Goal: Information Seeking & Learning: Learn about a topic

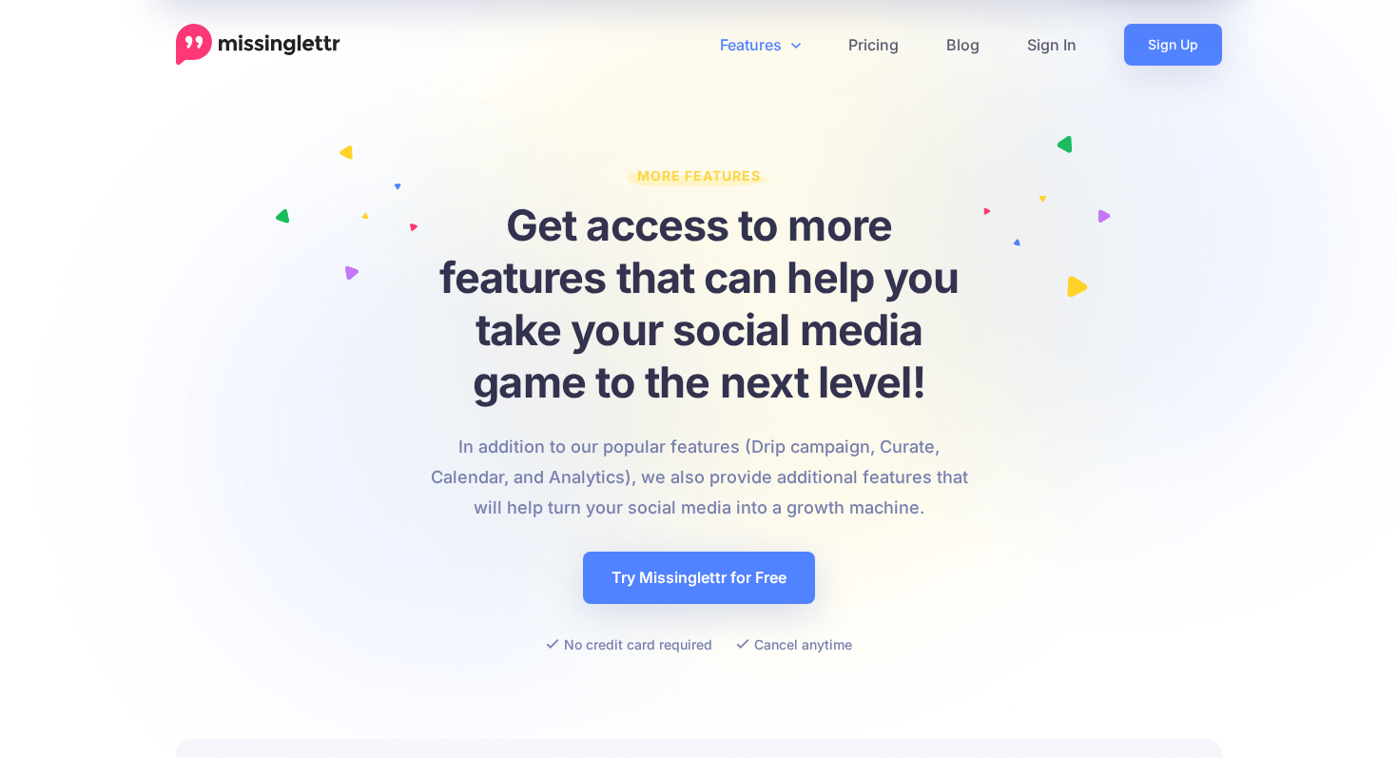
click at [756, 52] on link "Features" at bounding box center [760, 45] width 128 height 42
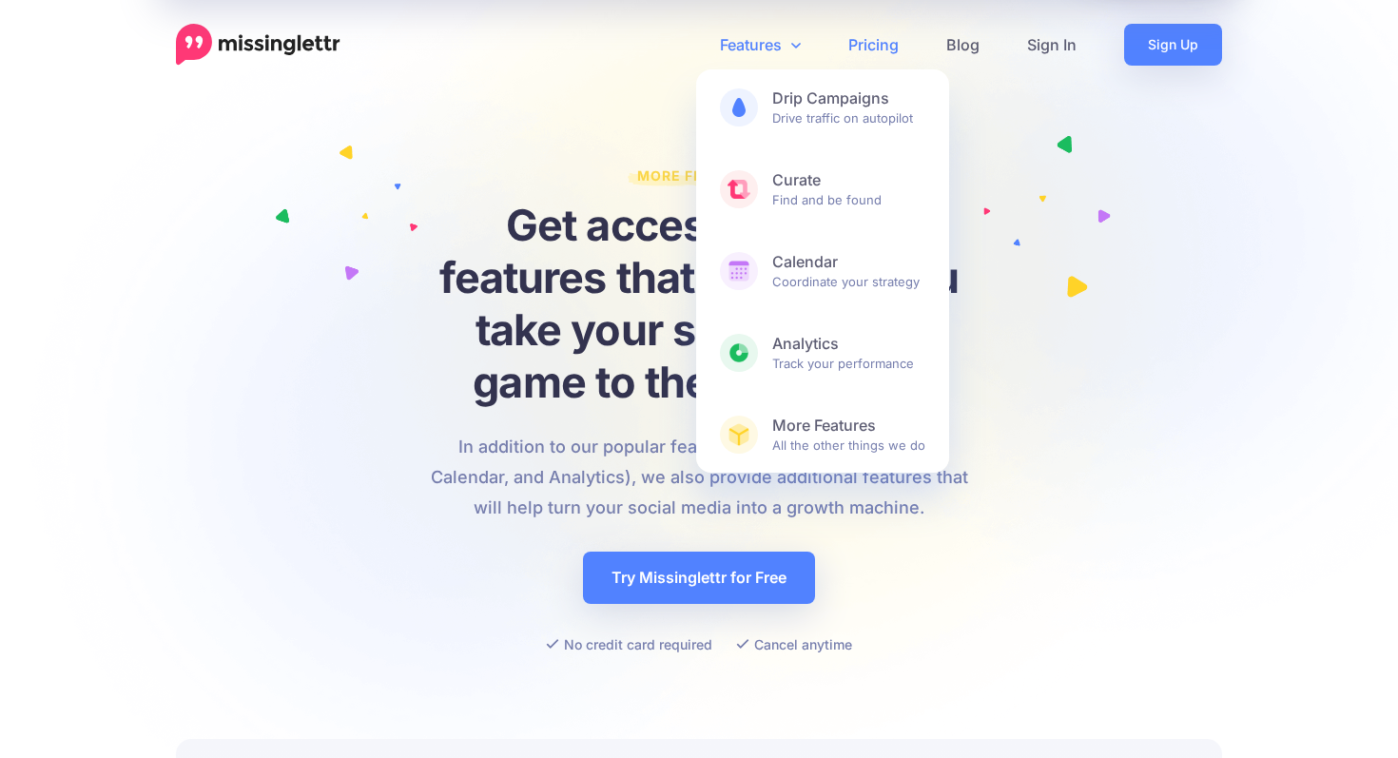
click at [875, 42] on link "Pricing" at bounding box center [874, 45] width 98 height 42
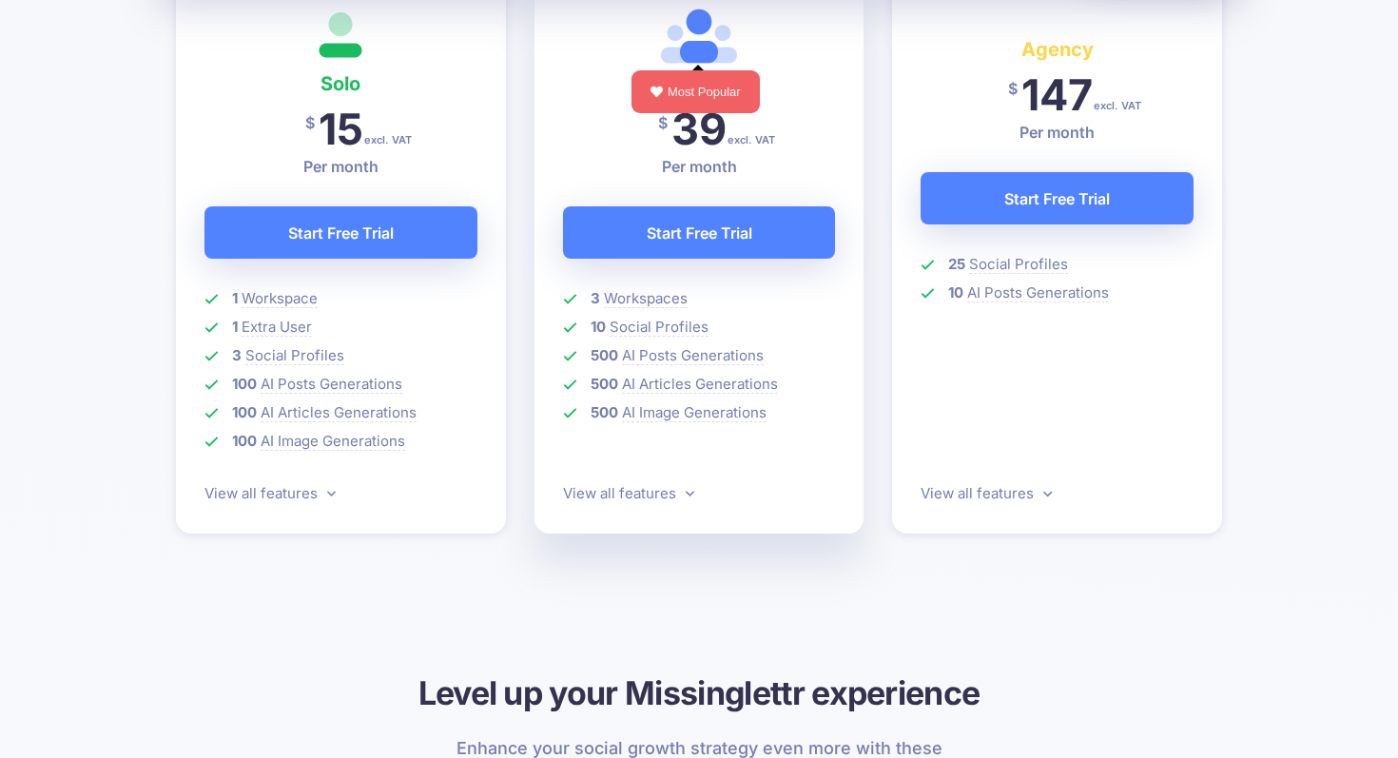
scroll to position [612, 0]
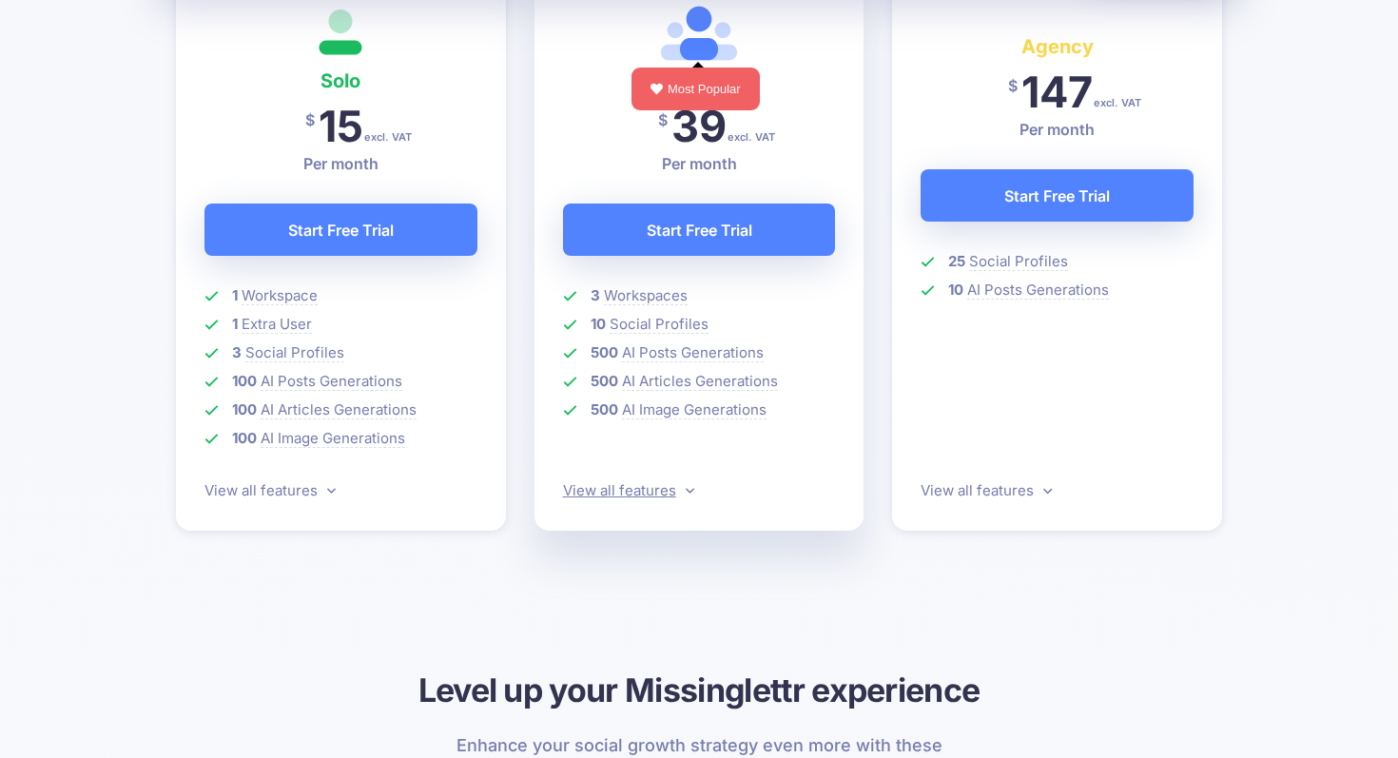
click at [635, 496] on link "View all features" at bounding box center [628, 490] width 131 height 18
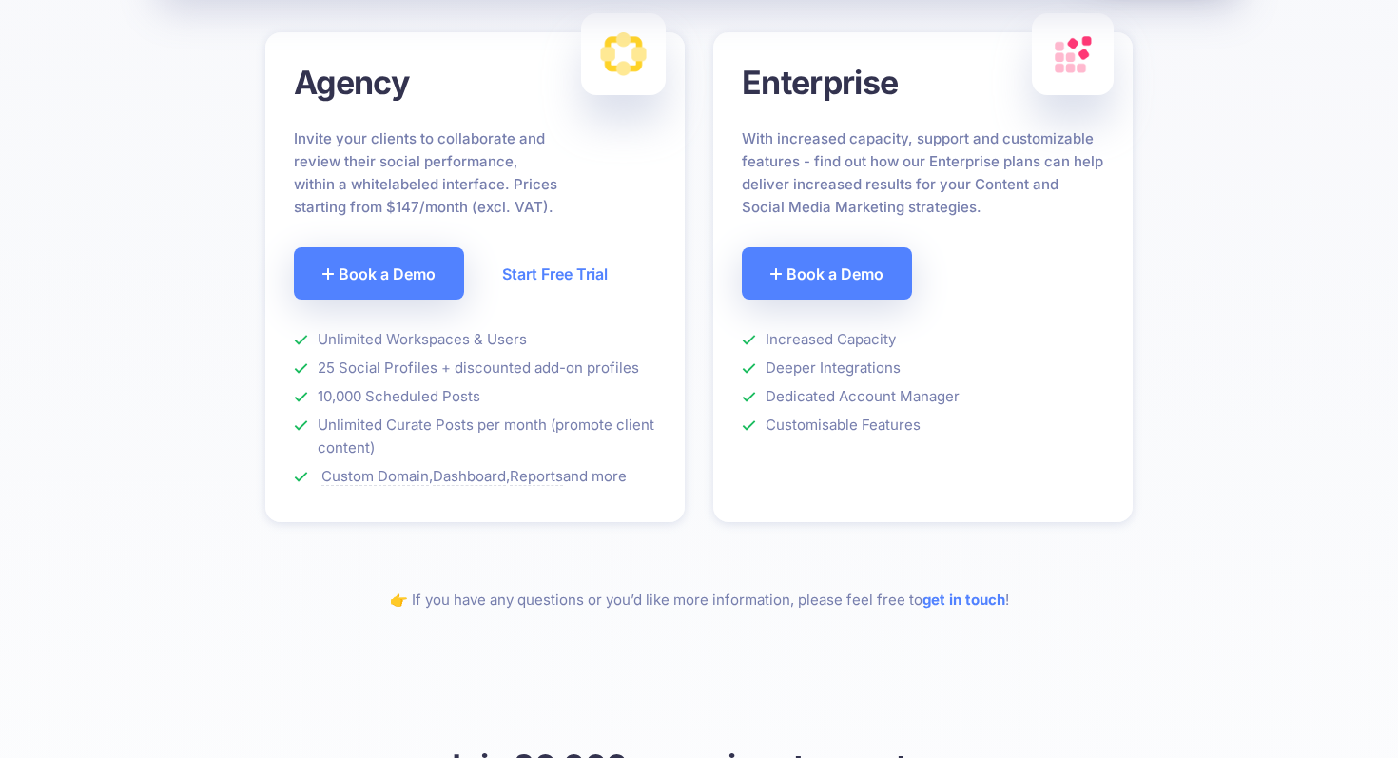
scroll to position [1401, 0]
